Goal: Information Seeking & Learning: Learn about a topic

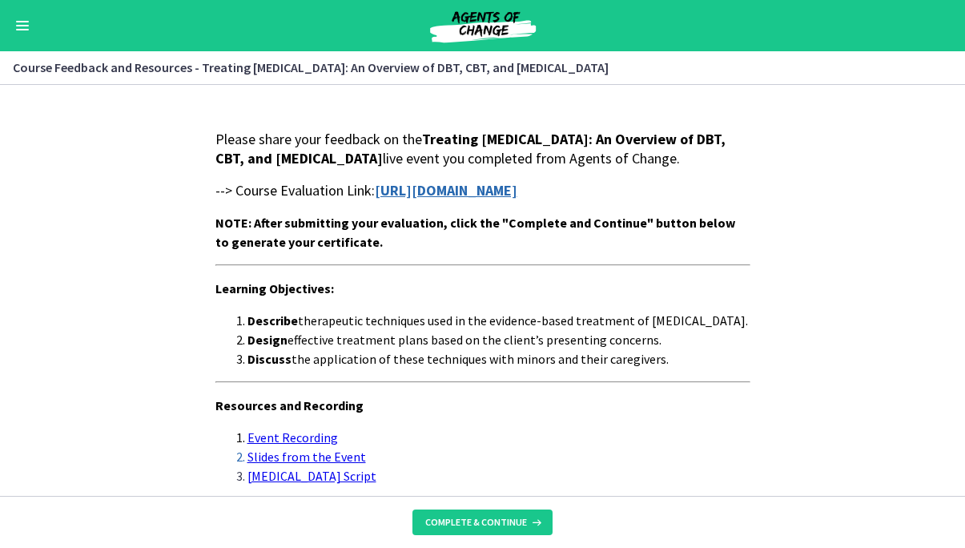
click at [824, 358] on section "Please share your feedback on the Treating [MEDICAL_DATA]: An Overview of DBT, …" at bounding box center [482, 290] width 965 height 411
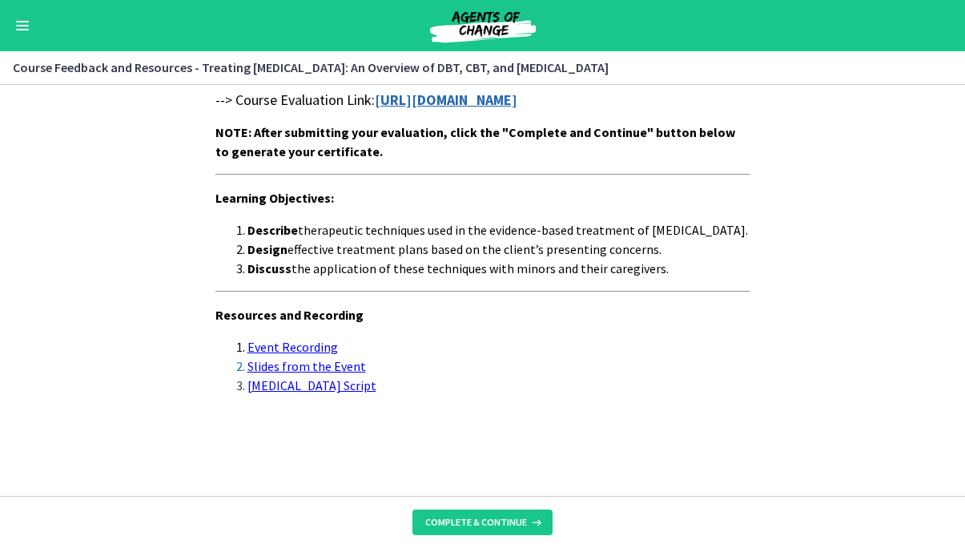
scroll to position [119, 0]
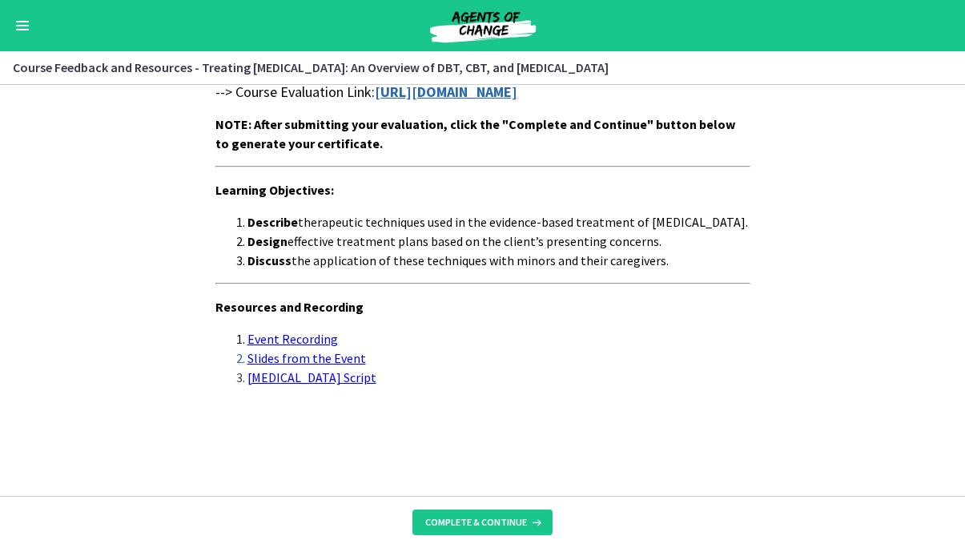
click at [377, 381] on link "[MEDICAL_DATA] Script" at bounding box center [312, 377] width 129 height 16
click at [482, 522] on span "Complete & continue" at bounding box center [476, 522] width 102 height 13
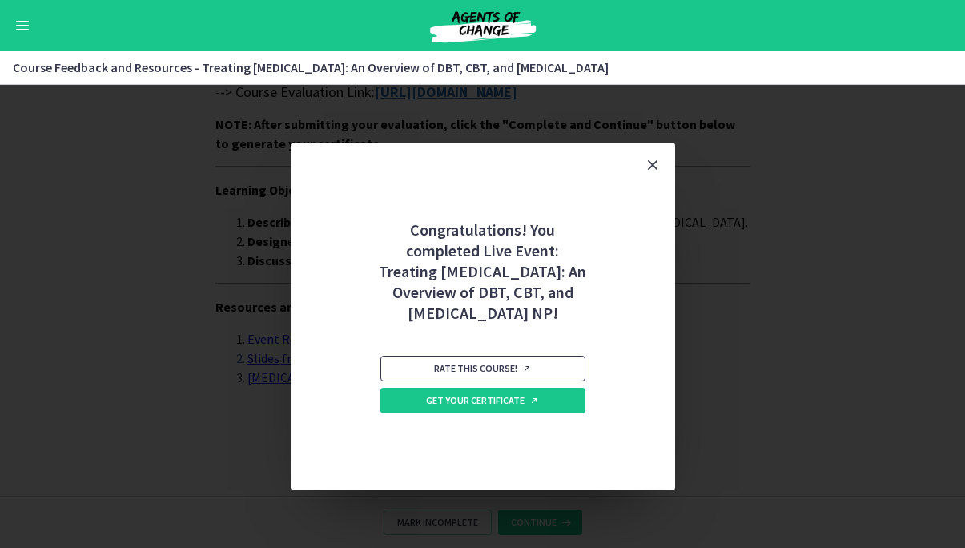
click at [477, 375] on span "Rate this course!" at bounding box center [483, 368] width 98 height 13
click at [666, 163] on button "Close" at bounding box center [653, 165] width 45 height 45
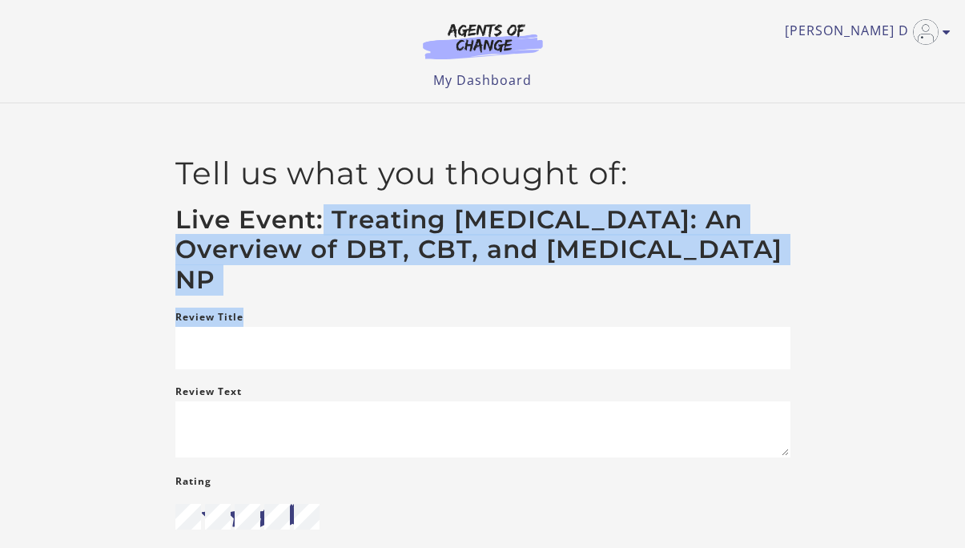
drag, startPoint x: 320, startPoint y: 210, endPoint x: 558, endPoint y: 294, distance: 252.4
click at [558, 294] on h3 "Live Event: Treating [MEDICAL_DATA]: An Overview of DBT, CBT, and [MEDICAL_DATA…" at bounding box center [482, 250] width 615 height 91
copy h3 "Treating Anxiety Disorders: An Overview of DBT, CBT, and Exposure and Response …"
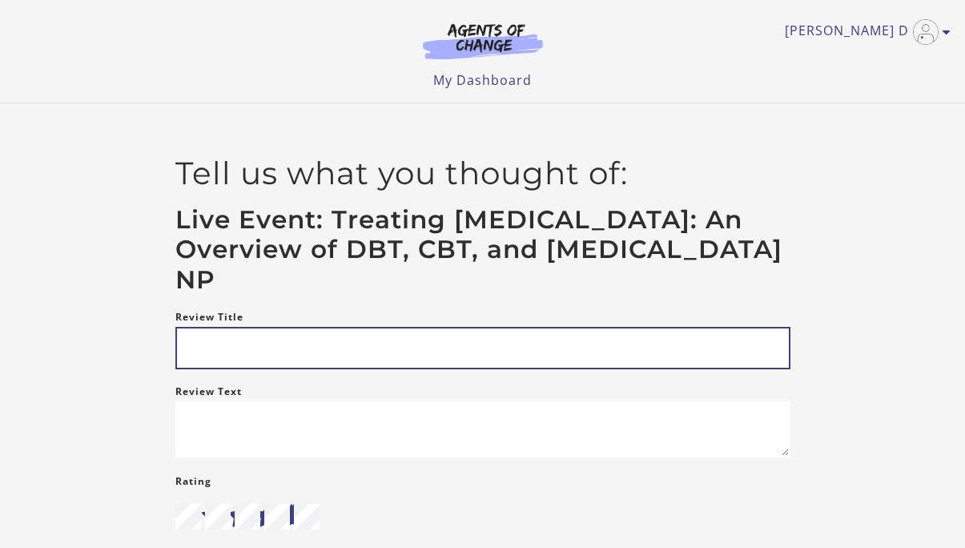
click at [390, 357] on input "Review Title" at bounding box center [482, 348] width 615 height 42
paste input "**********"
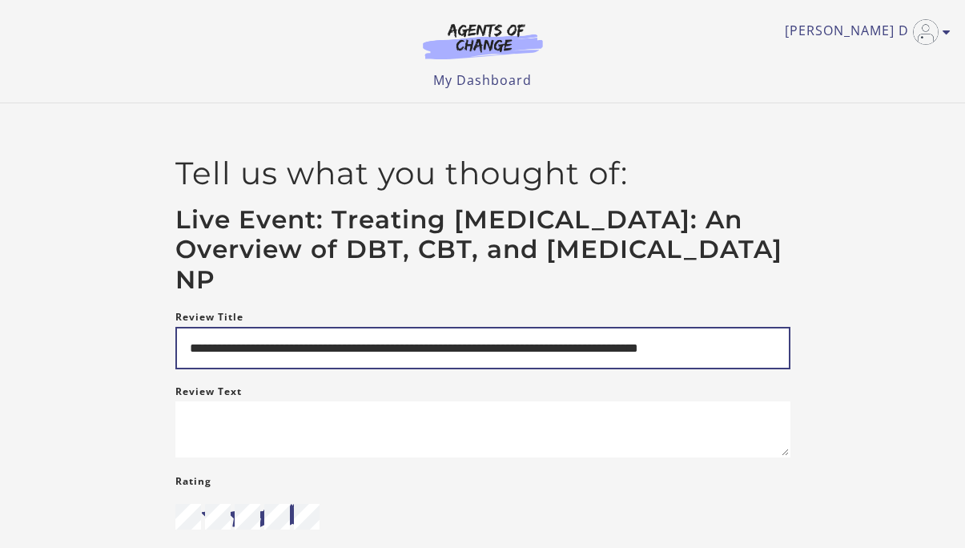
type input "**********"
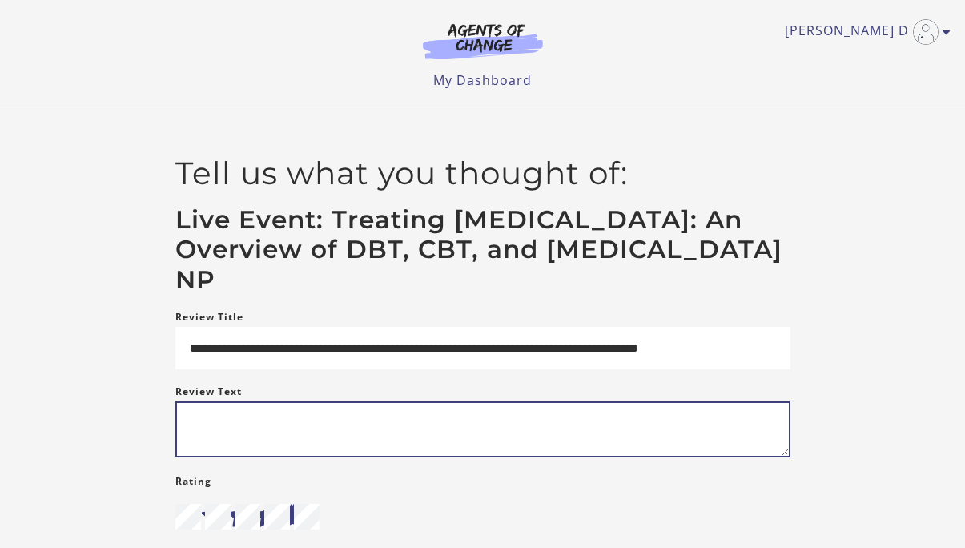
click at [454, 425] on textarea "Review Text" at bounding box center [482, 429] width 615 height 56
click at [425, 443] on textarea "Review Text" at bounding box center [482, 429] width 615 height 56
type textarea "**********"
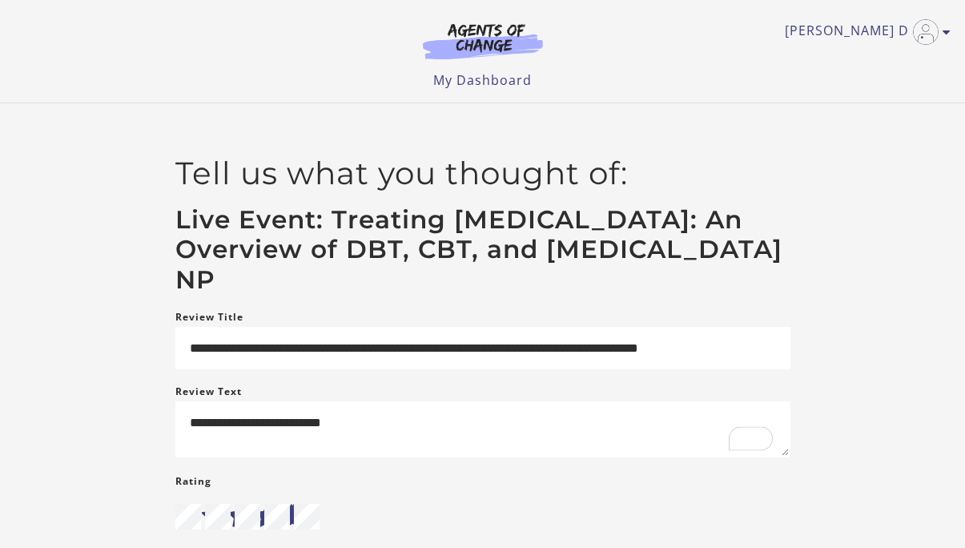
click at [925, 387] on div "**********" at bounding box center [482, 384] width 961 height 459
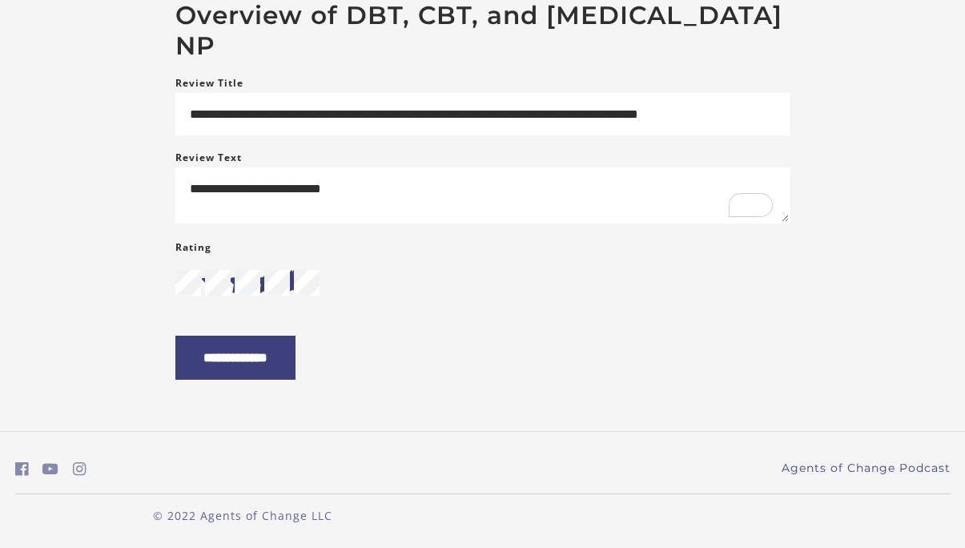
scroll to position [246, 0]
click at [296, 363] on input "**********" at bounding box center [235, 358] width 120 height 44
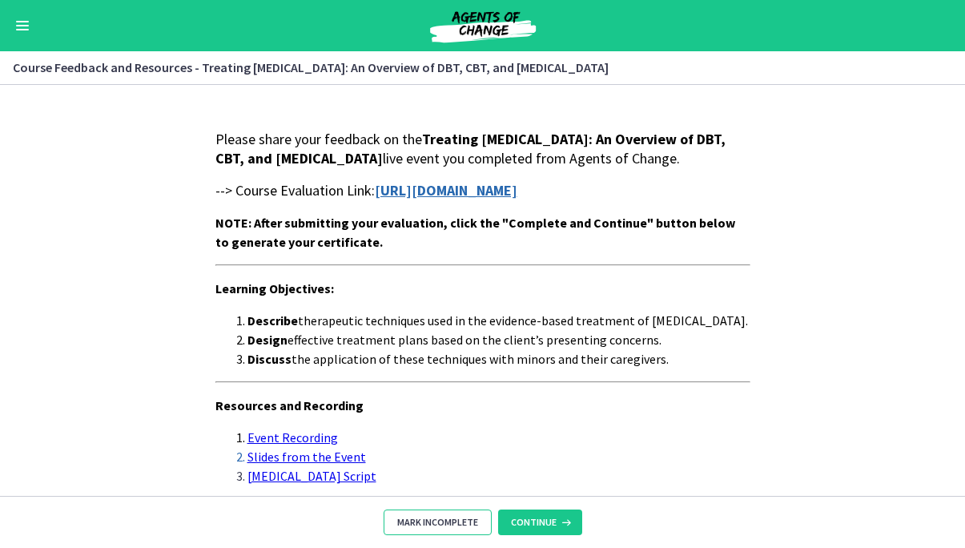
click at [450, 521] on span "Mark Incomplete" at bounding box center [437, 522] width 81 height 13
click at [909, 328] on section "Please share your feedback on the Treating [MEDICAL_DATA]: An Overview of DBT, …" at bounding box center [482, 290] width 965 height 411
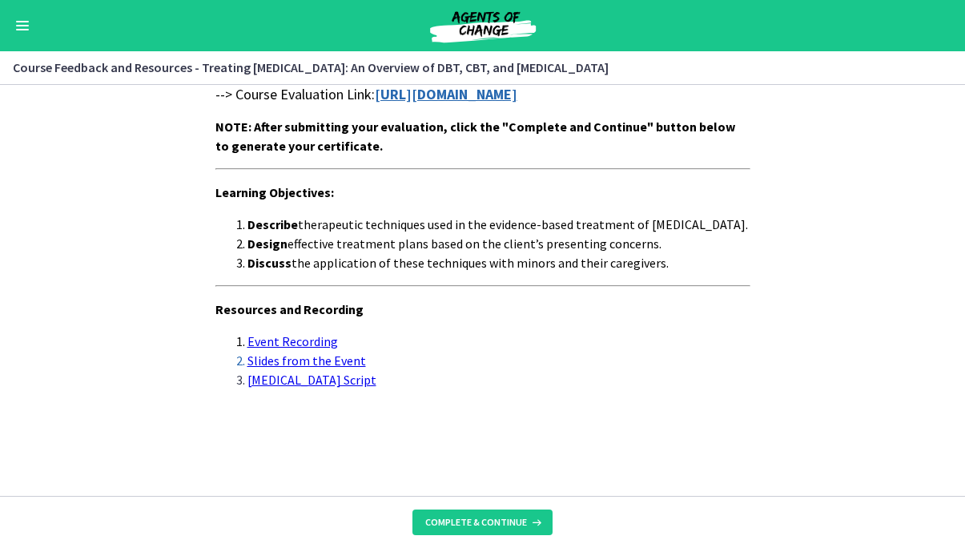
scroll to position [119, 0]
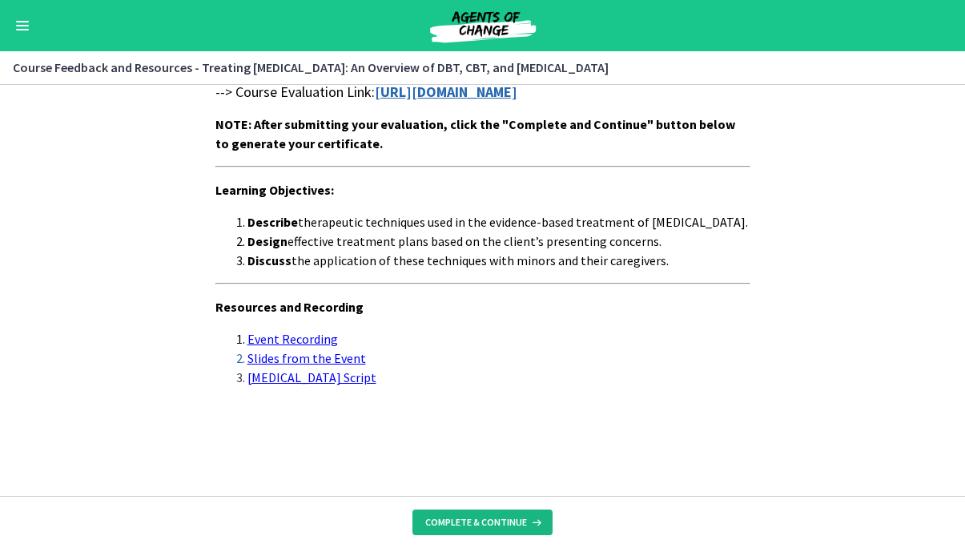
click at [495, 513] on button "Complete & continue" at bounding box center [483, 523] width 140 height 26
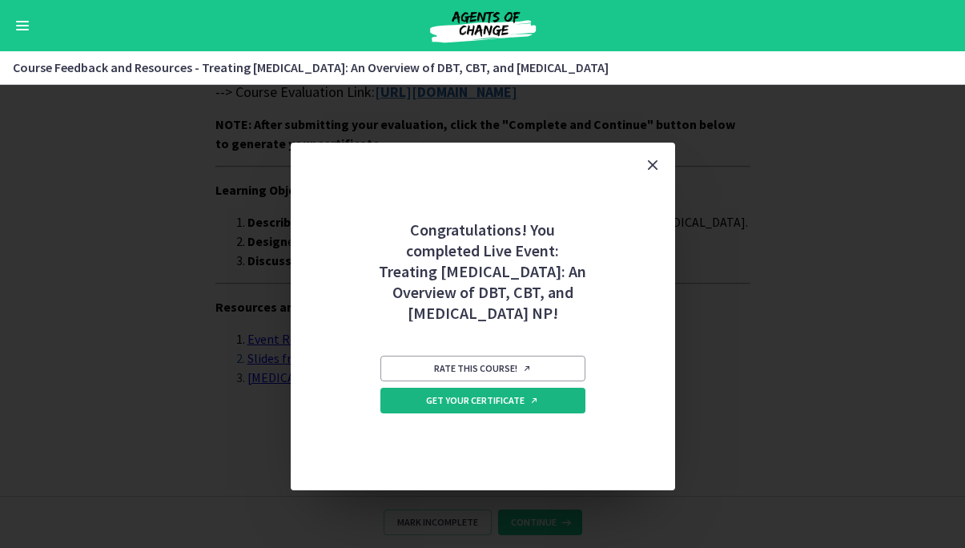
click at [500, 407] on span "Get your certificate" at bounding box center [482, 400] width 113 height 13
click at [657, 155] on icon "Close" at bounding box center [652, 164] width 19 height 19
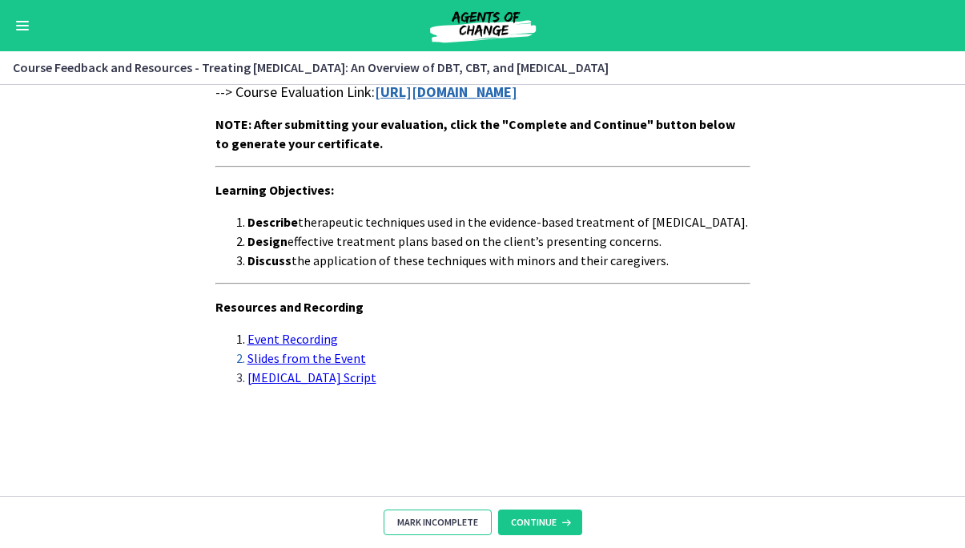
click at [453, 518] on span "Mark Incomplete" at bounding box center [437, 522] width 81 height 13
click at [486, 522] on span "Complete & continue" at bounding box center [476, 522] width 102 height 13
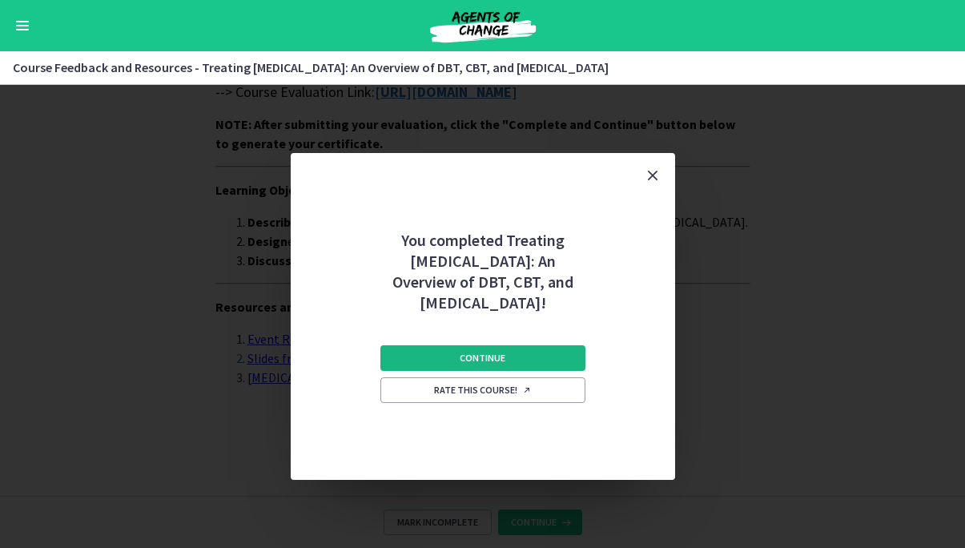
click at [494, 365] on span "Continue" at bounding box center [483, 358] width 46 height 13
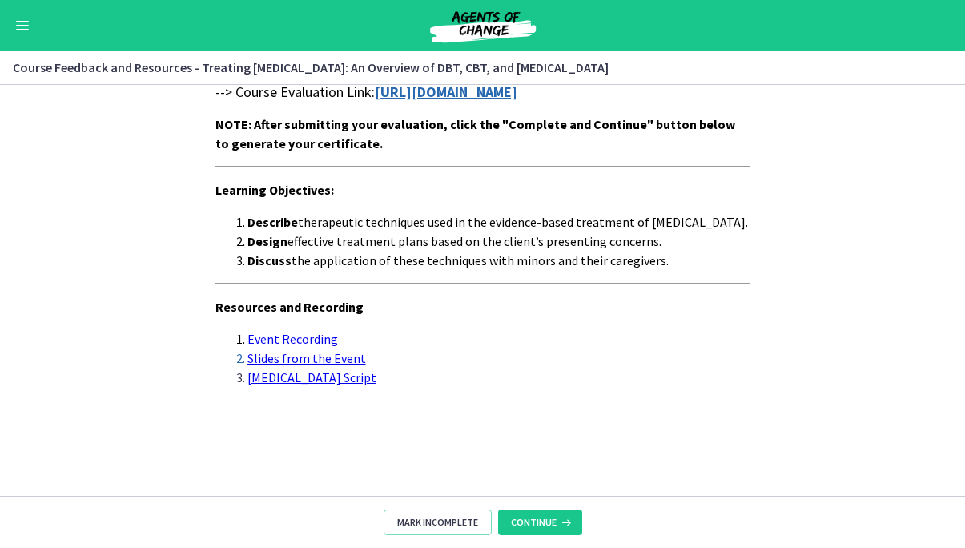
click at [26, 32] on button "Enable menu" at bounding box center [22, 25] width 19 height 19
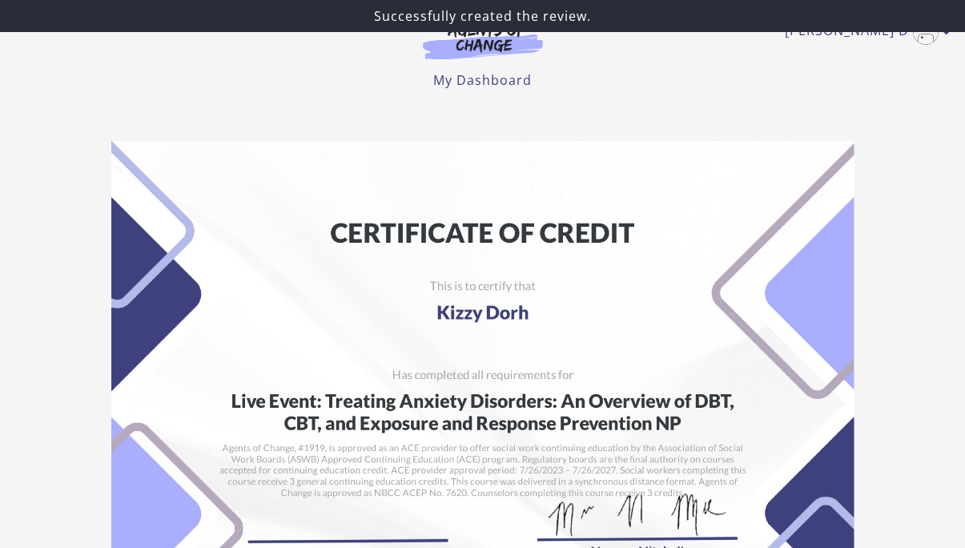
click at [931, 340] on section "Student: [PERSON_NAME] School: Agents of Change Social Work Test Prep Course: L…" at bounding box center [482, 479] width 965 height 703
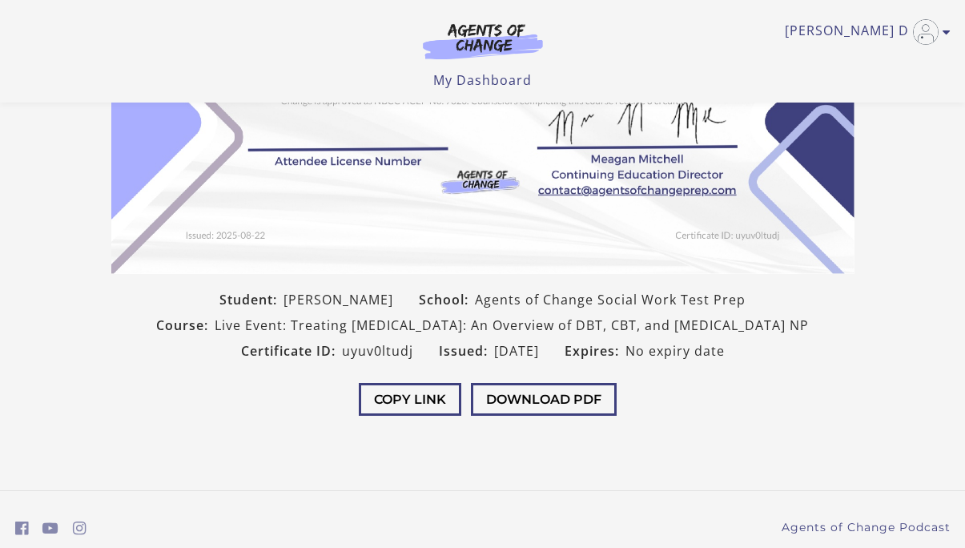
scroll to position [353, 0]
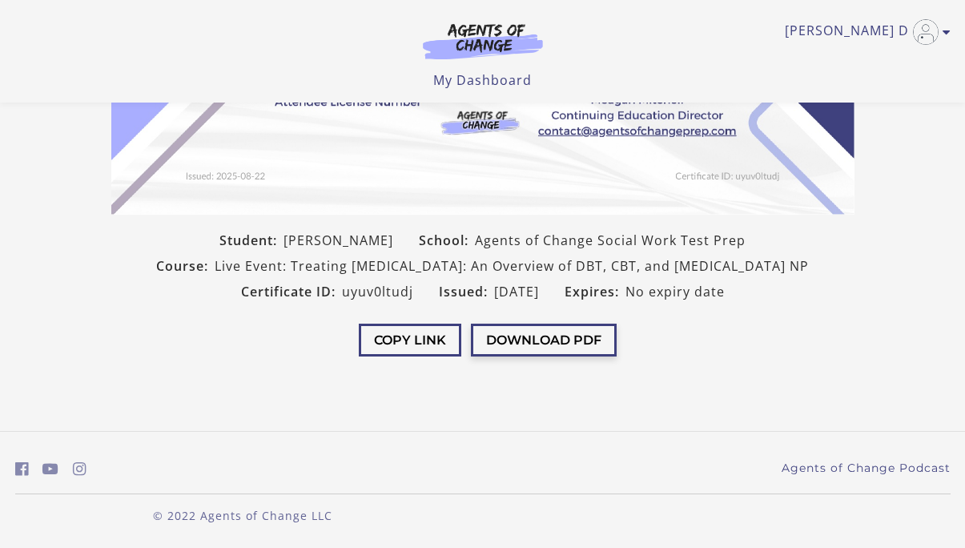
click at [514, 357] on button "Download PDF" at bounding box center [544, 340] width 146 height 33
